Goal: Task Accomplishment & Management: Use online tool/utility

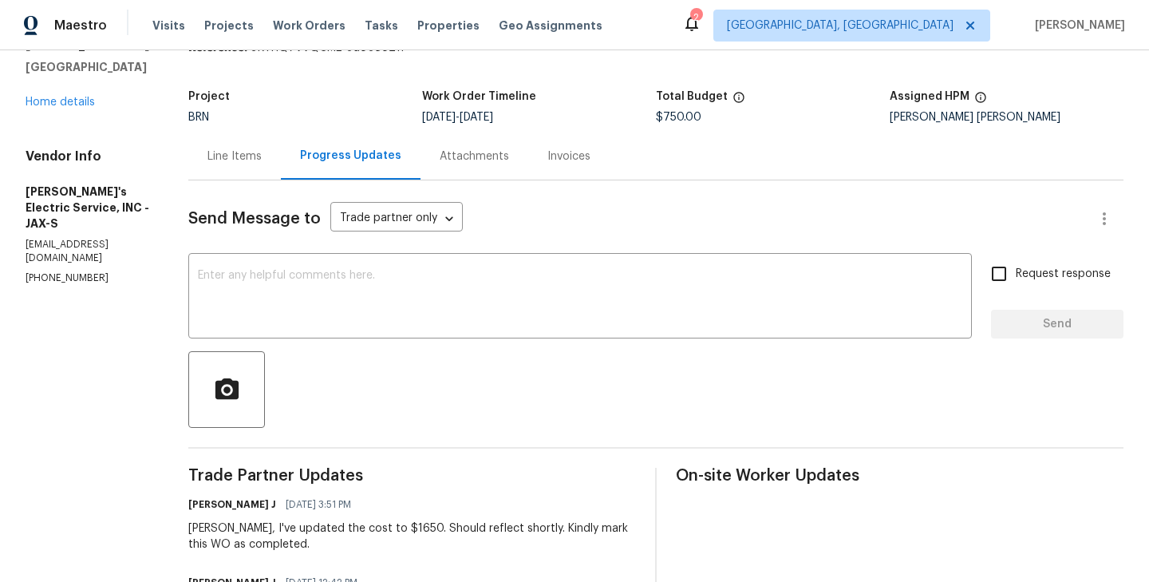
scroll to position [84, 0]
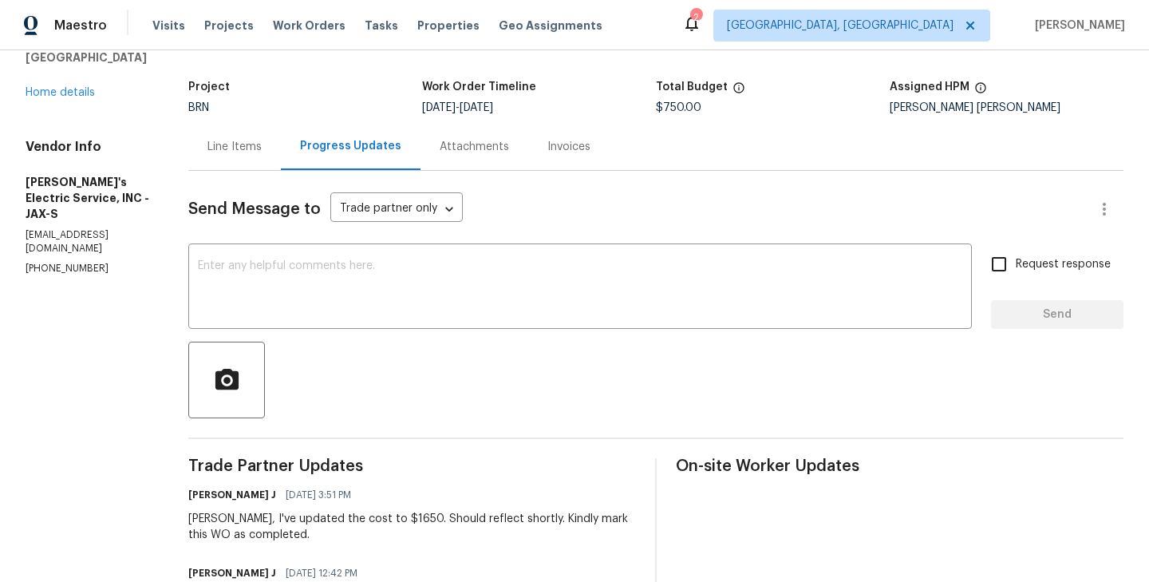
click at [207, 152] on div "Line Items" at bounding box center [234, 147] width 54 height 16
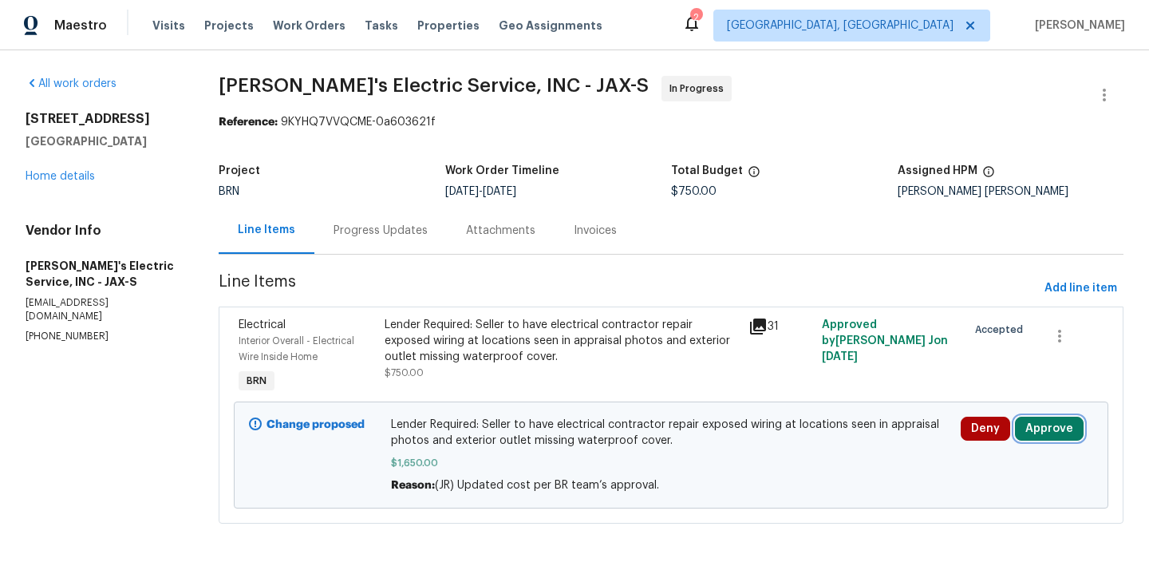
click at [1048, 424] on button "Approve" at bounding box center [1049, 428] width 69 height 24
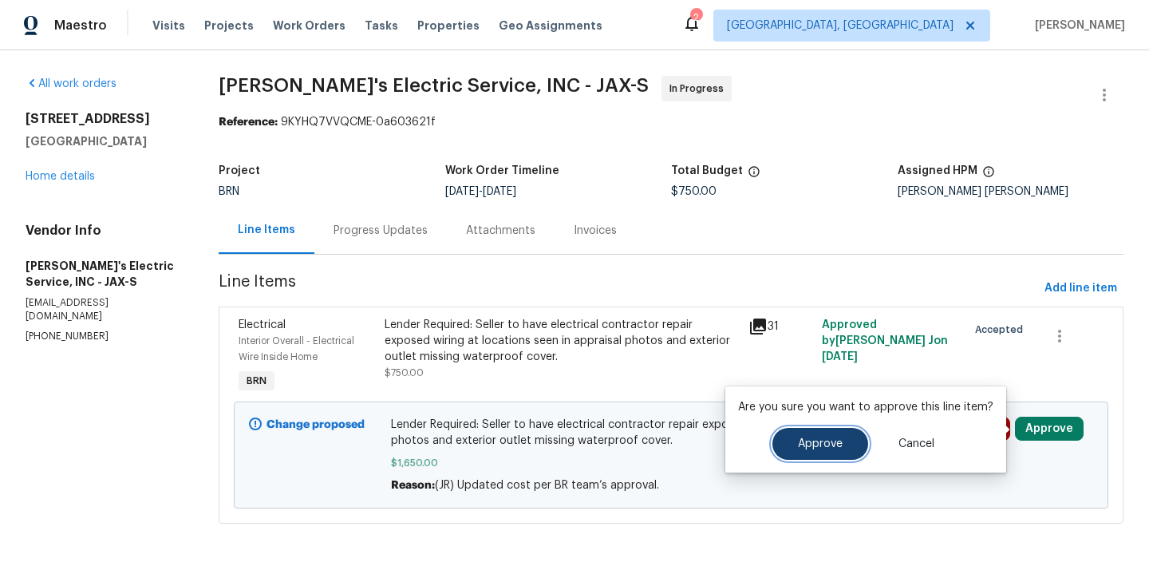
click at [803, 438] on span "Approve" at bounding box center [820, 444] width 45 height 12
